Goal: Information Seeking & Learning: Learn about a topic

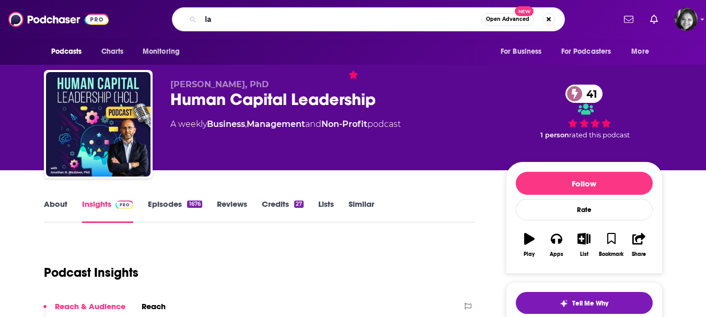
type input "lar"
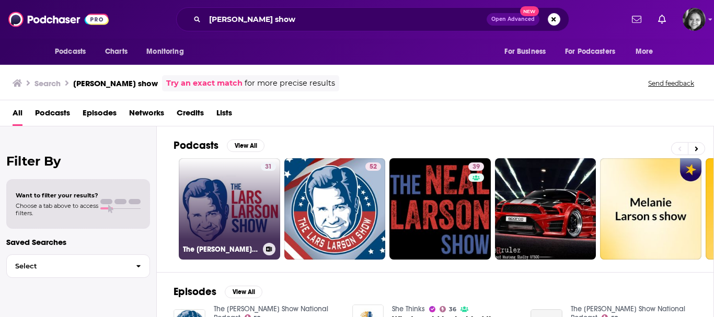
click at [210, 221] on link "31 The [PERSON_NAME] Show Interviews" at bounding box center [229, 208] width 101 height 101
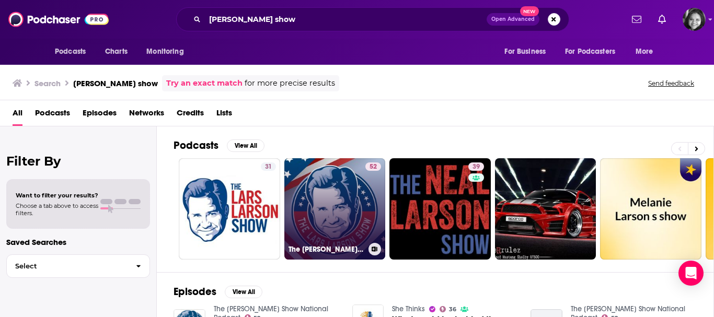
click at [306, 192] on link "52 The [PERSON_NAME] Show National Podcast" at bounding box center [334, 208] width 101 height 101
